Goal: Information Seeking & Learning: Learn about a topic

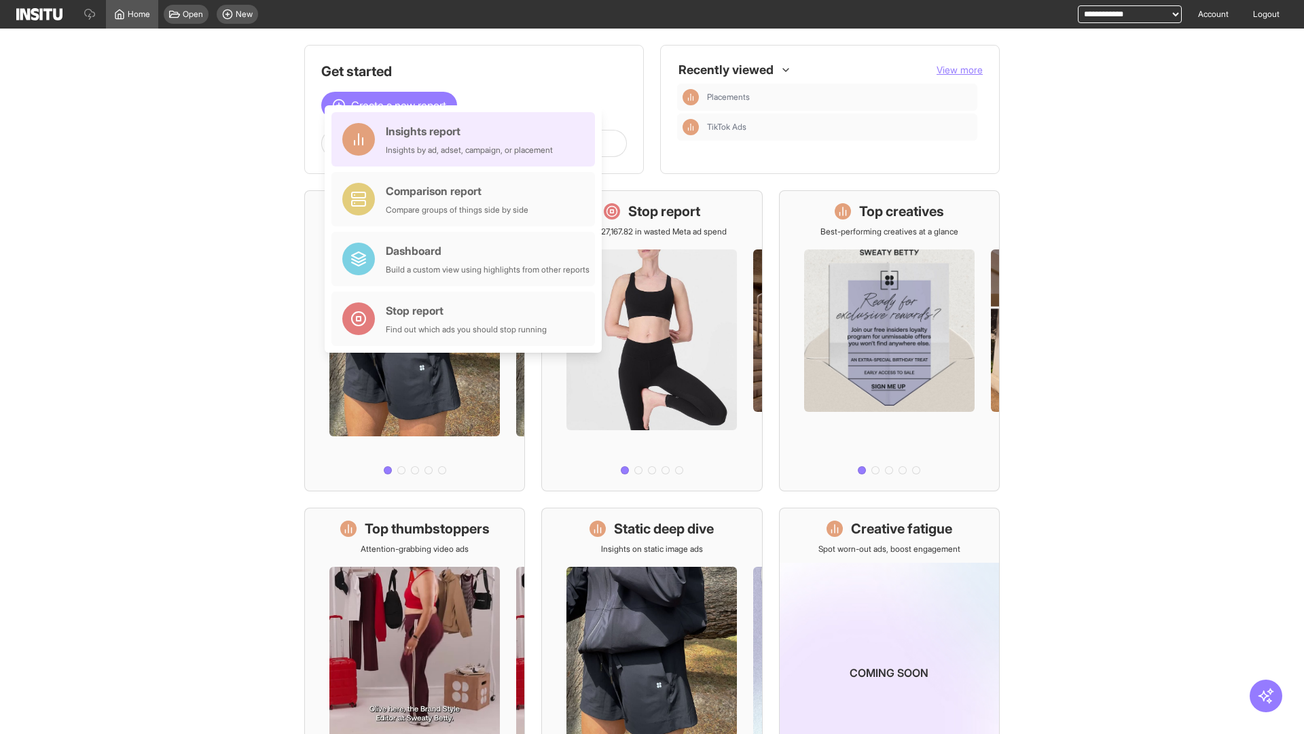
click at [467, 139] on div "Insights report Insights by ad, adset, campaign, or placement" at bounding box center [469, 139] width 167 height 33
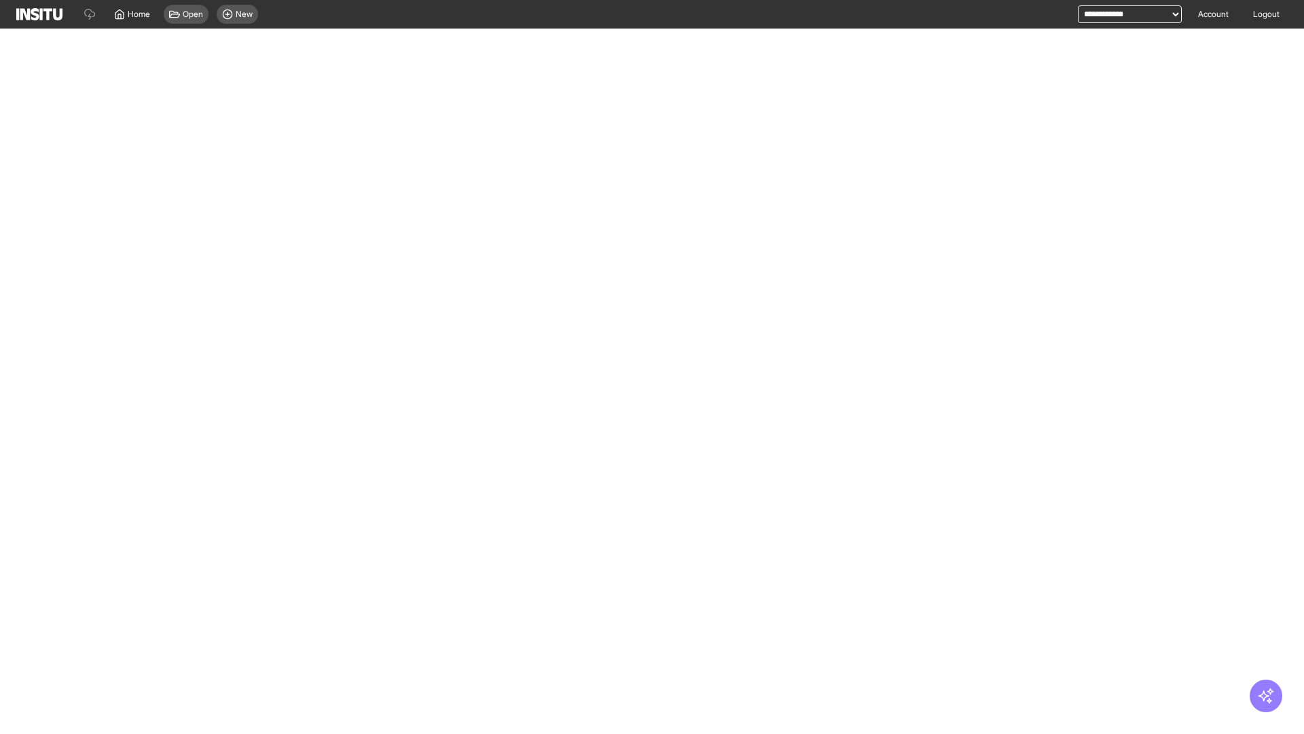
select select "**"
